Goal: Task Accomplishment & Management: Use online tool/utility

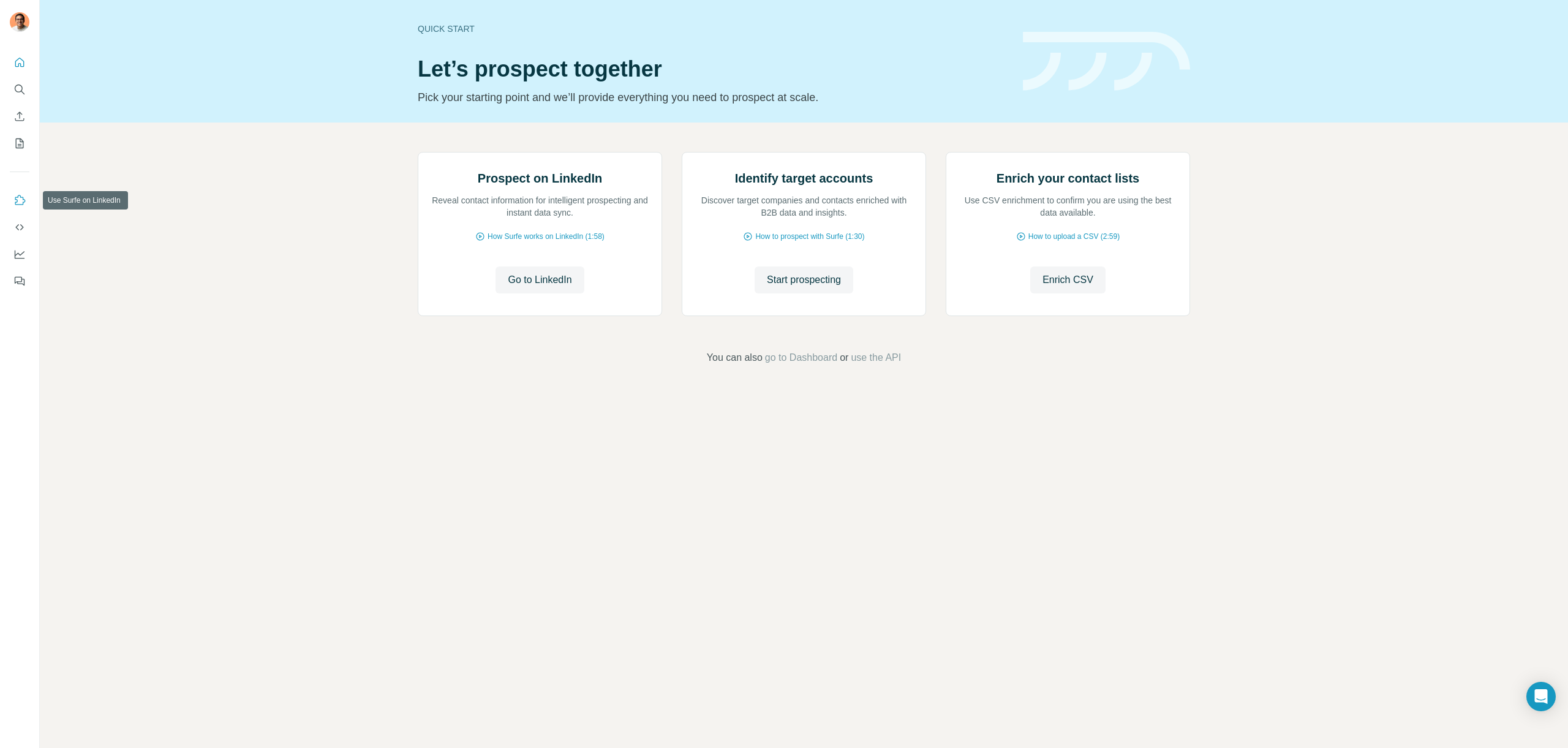
click at [24, 197] on icon "Use Surfe on LinkedIn" at bounding box center [19, 200] width 12 height 12
click at [15, 231] on icon "Use Surfe API" at bounding box center [19, 227] width 12 height 12
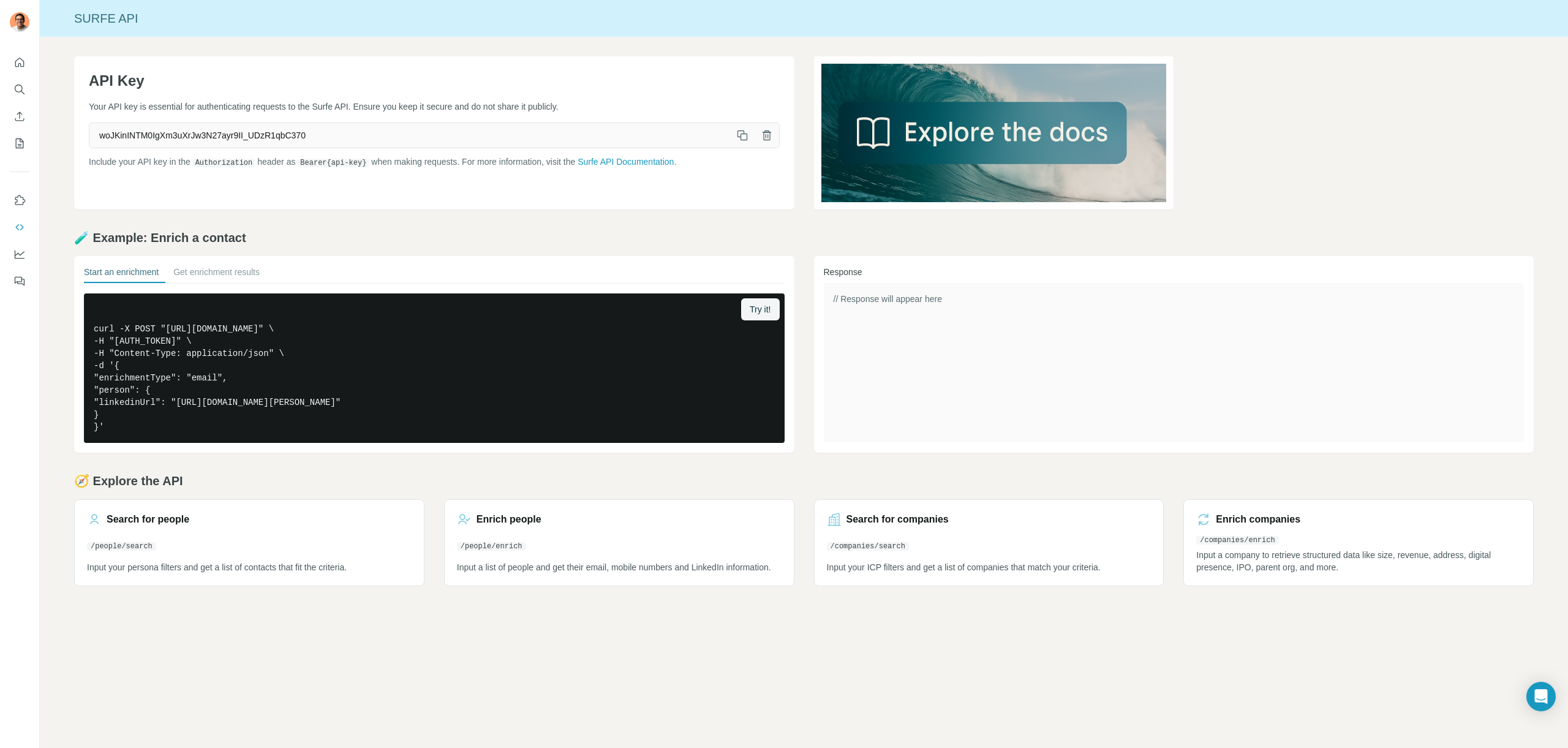
click at [738, 137] on icon "button" at bounding box center [742, 135] width 12 height 12
